Goal: Task Accomplishment & Management: Manage account settings

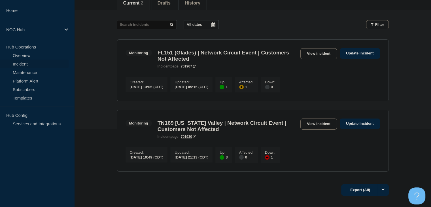
scroll to position [85, 0]
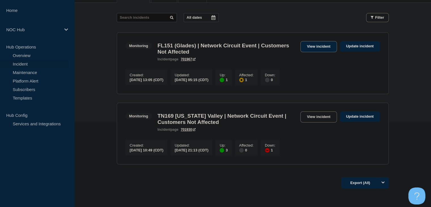
click at [311, 46] on link "View incident" at bounding box center [319, 46] width 37 height 11
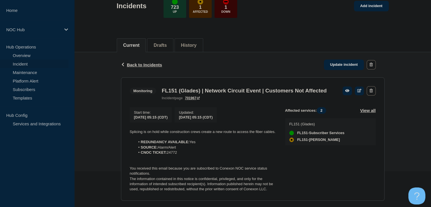
scroll to position [56, 0]
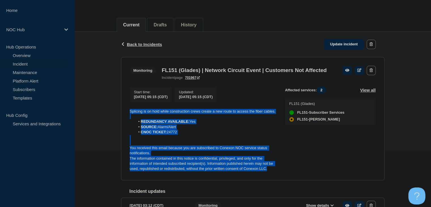
drag, startPoint x: 269, startPoint y: 181, endPoint x: 112, endPoint y: 115, distance: 169.9
click at [112, 115] on div "Back Back to Incidents Update incident Monitoring FL151 (Glades) | Network Circ…" at bounding box center [252, 196] width 357 height 329
copy div "Splicing is on hold while construction crews create a new route to access the f…"
click at [334, 47] on link "Update incident" at bounding box center [344, 44] width 40 height 10
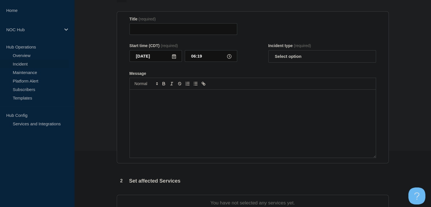
type input "FL151 (Glades) | Network Circuit Event | Customers Not Affected"
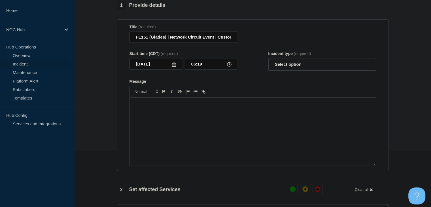
click at [220, 130] on div "Message" at bounding box center [253, 132] width 246 height 68
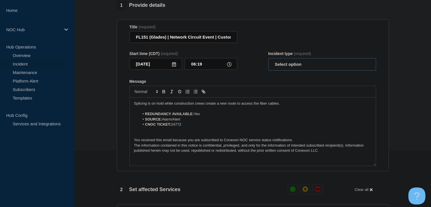
click at [287, 69] on select "Select option Investigating Identified Monitoring Resolved" at bounding box center [323, 64] width 108 height 12
select select "monitoring"
click at [269, 61] on select "Select option Investigating Identified Monitoring Resolved" at bounding box center [323, 64] width 108 height 12
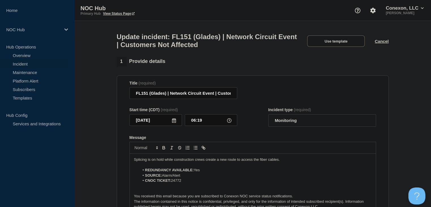
click at [187, 162] on p "Splicing is on hold while construction crews create a new route to access the f…" at bounding box center [253, 159] width 238 height 5
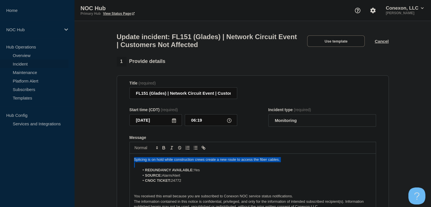
click at [187, 162] on p "Splicing is on hold while construction crews create a new route to access the f…" at bounding box center [253, 159] width 238 height 5
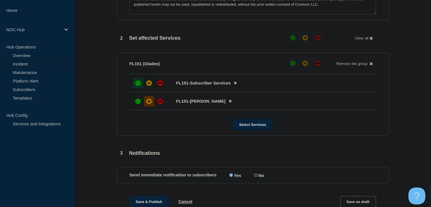
scroll to position [284, 0]
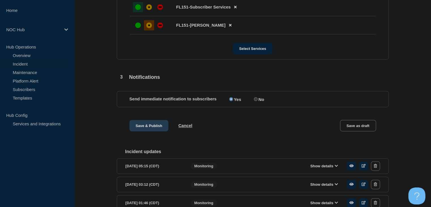
click at [141, 129] on button "Save & Publish" at bounding box center [149, 125] width 39 height 11
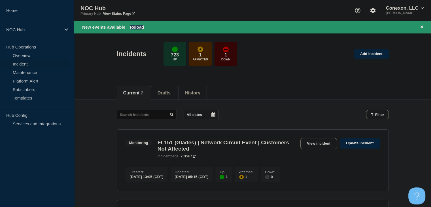
click at [134, 25] on button "Reload" at bounding box center [137, 27] width 14 height 5
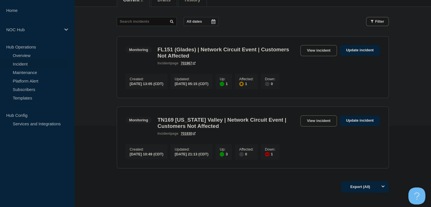
scroll to position [85, 0]
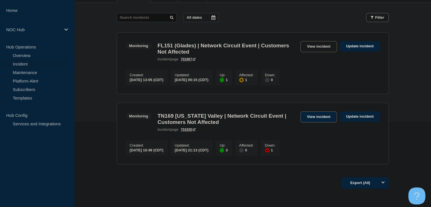
click at [327, 121] on link "View incident" at bounding box center [319, 116] width 37 height 11
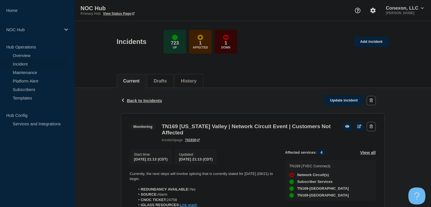
scroll to position [113, 0]
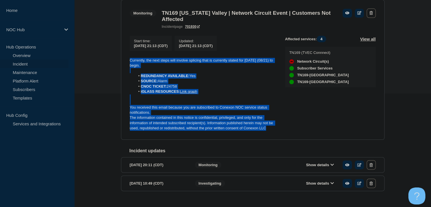
drag, startPoint x: 272, startPoint y: 131, endPoint x: 115, endPoint y: 57, distance: 173.7
click at [115, 57] on div "Back Back to Incidents Update incident Monitoring TN169 [US_STATE] Valley | Net…" at bounding box center [252, 91] width 357 height 235
copy div "Currently, the next steps will involve splicing that is currently slated for [D…"
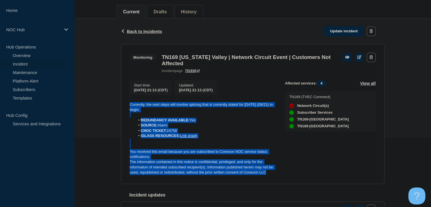
scroll to position [57, 0]
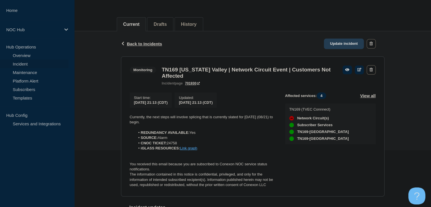
click at [343, 37] on div "Back Back to Incidents Update incident" at bounding box center [253, 43] width 264 height 25
click at [343, 40] on link "Update incident" at bounding box center [344, 44] width 40 height 10
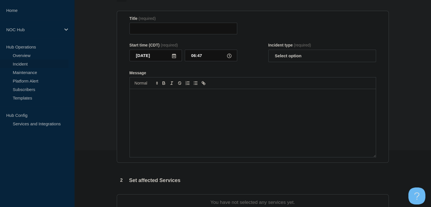
type input "TN169 [US_STATE] Valley | Network Circuit Event | Customers Not Affected"
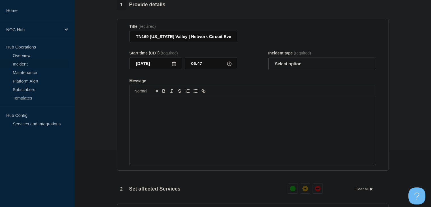
click at [179, 123] on div "Message" at bounding box center [253, 131] width 246 height 68
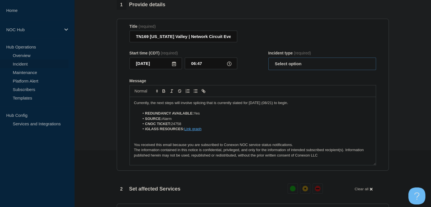
click at [314, 68] on select "Select option Investigating Identified Monitoring Resolved" at bounding box center [323, 64] width 108 height 12
select select "monitoring"
click at [269, 61] on select "Select option Investigating Identified Monitoring Resolved" at bounding box center [323, 64] width 108 height 12
click at [173, 110] on p "Message" at bounding box center [253, 108] width 238 height 5
click at [171, 106] on p "Currently, the next steps will involve splicing that is currently slated for [D…" at bounding box center [253, 102] width 238 height 5
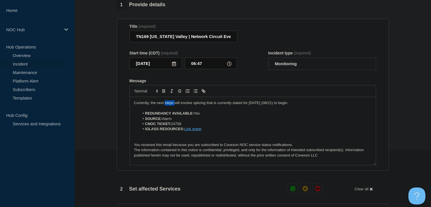
click at [171, 106] on p "Currently, the next steps will involve splicing that is currently slated for [D…" at bounding box center [253, 102] width 238 height 5
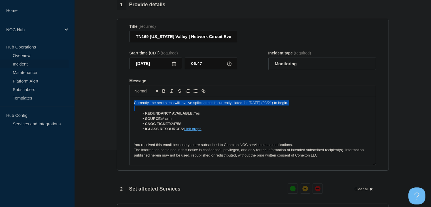
click at [171, 106] on p "Currently, the next steps will involve splicing that is currently slated for [D…" at bounding box center [253, 102] width 238 height 5
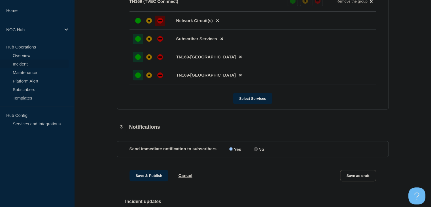
scroll to position [284, 0]
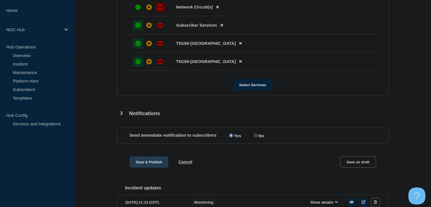
click at [143, 168] on button "Save & Publish" at bounding box center [149, 161] width 39 height 11
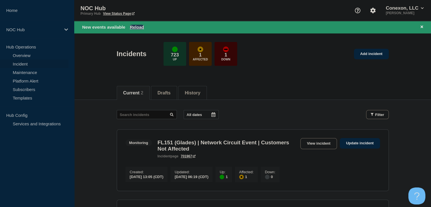
click at [134, 27] on button "Reload" at bounding box center [137, 27] width 14 height 5
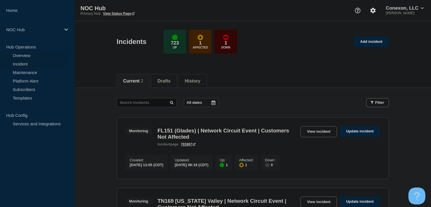
click at [20, 58] on link "Overview" at bounding box center [34, 55] width 69 height 9
